Goal: Task Accomplishment & Management: Use online tool/utility

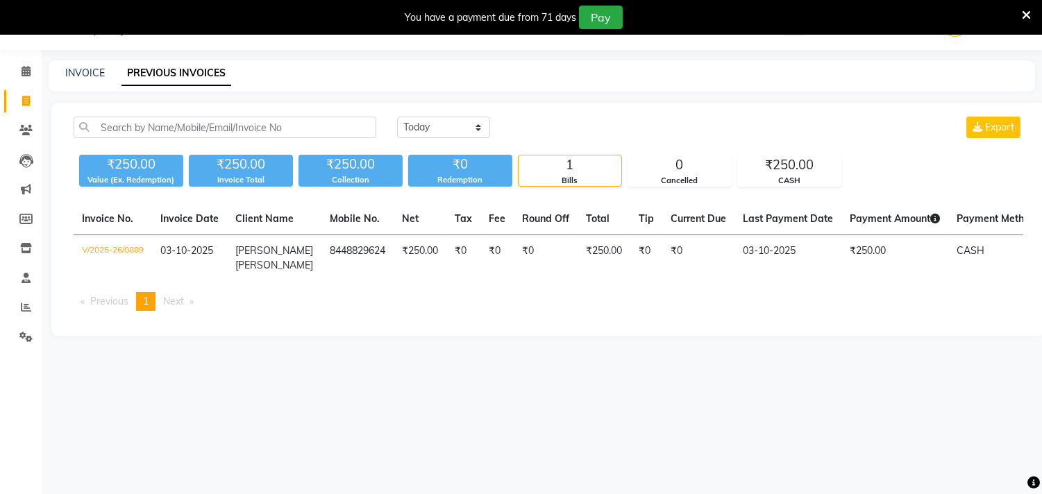
click at [85, 74] on link "INVOICE" at bounding box center [85, 73] width 40 height 12
select select "service"
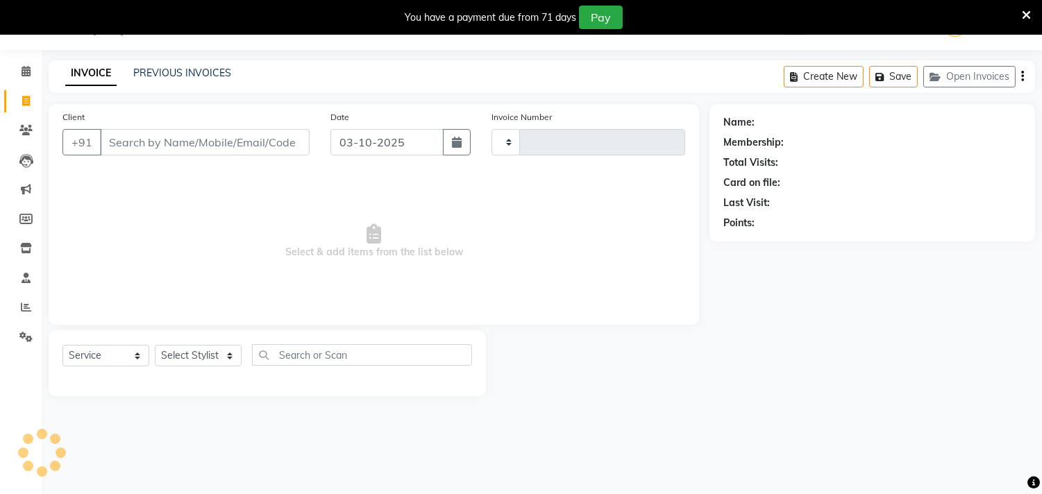
type input "0890"
select select "7505"
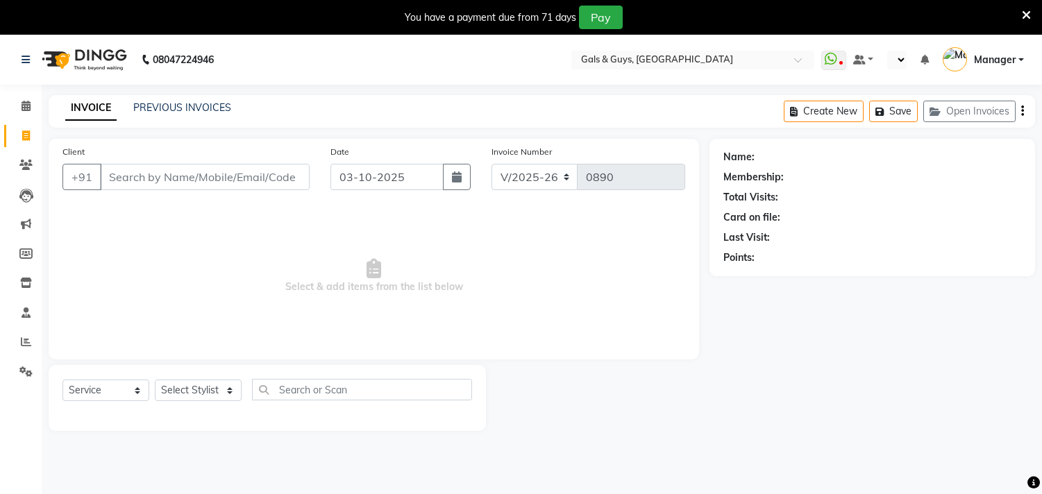
select select "7505"
select select "service"
select select "en"
